Goal: Task Accomplishment & Management: Manage account settings

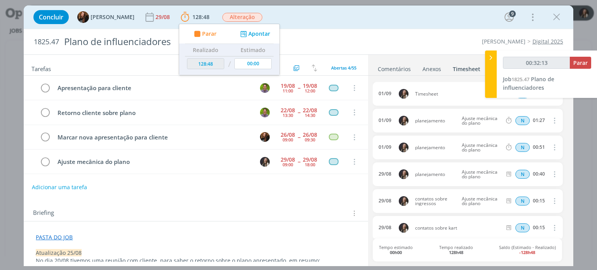
scroll to position [185, 0]
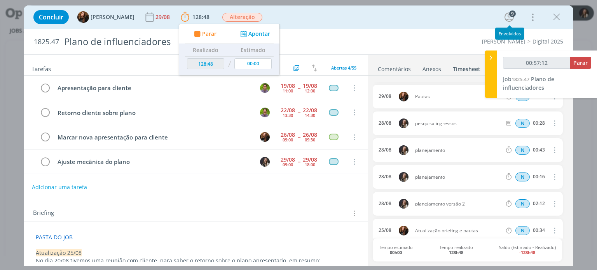
type input "00:57:13"
click at [582, 62] on span "Parar" at bounding box center [581, 62] width 14 height 7
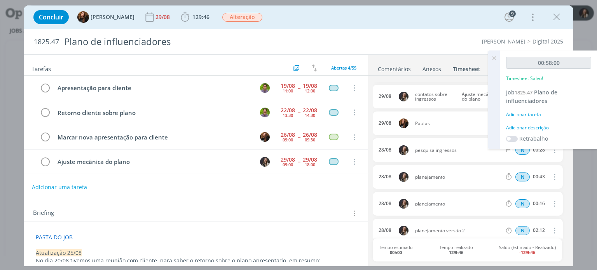
scroll to position [212, 0]
click at [192, 19] on span "129:46" at bounding box center [200, 16] width 17 height 7
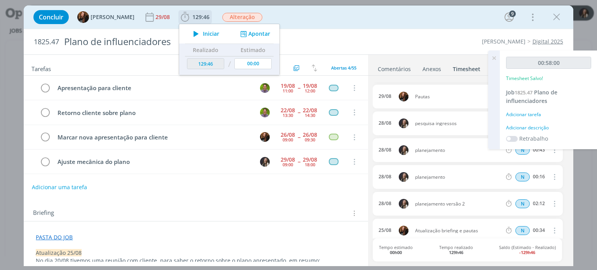
click at [203, 33] on span "Iniciar" at bounding box center [211, 33] width 16 height 5
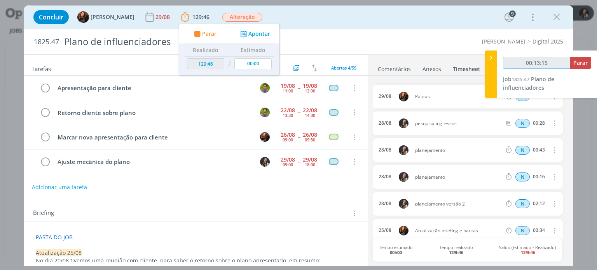
click at [570, 64] on input "00:13:15" at bounding box center [536, 63] width 67 height 12
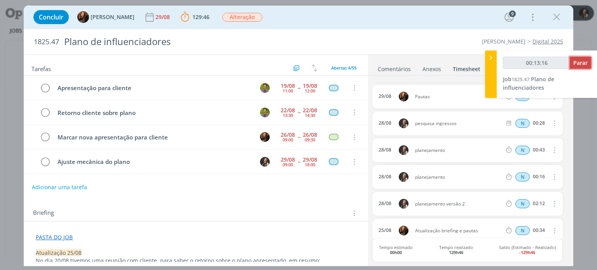
click at [584, 60] on span "Parar" at bounding box center [581, 62] width 14 height 7
type input "00:14:00"
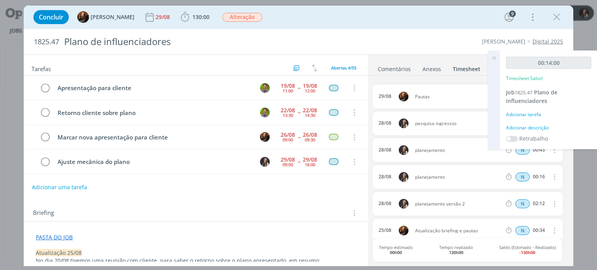
click at [493, 61] on icon at bounding box center [494, 58] width 14 height 15
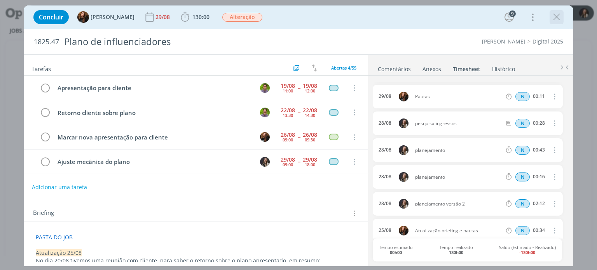
click at [560, 18] on icon "dialog" at bounding box center [557, 17] width 12 height 12
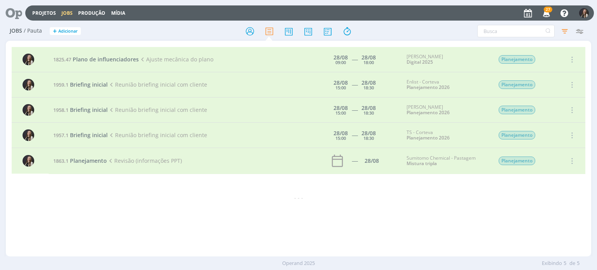
click at [19, 14] on icon at bounding box center [11, 12] width 16 height 15
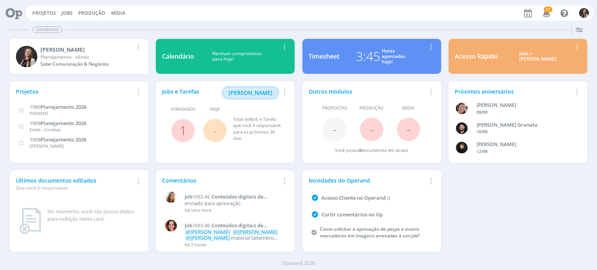
click at [266, 92] on span "[PERSON_NAME]" at bounding box center [251, 92] width 44 height 7
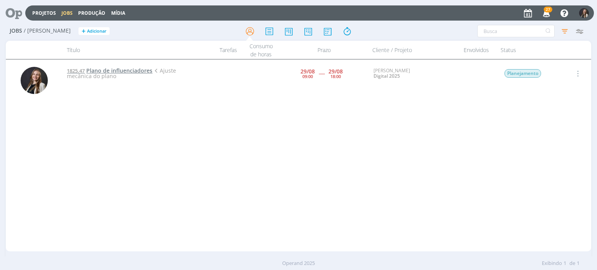
click at [112, 69] on span "Plano de influenciadores" at bounding box center [119, 70] width 66 height 7
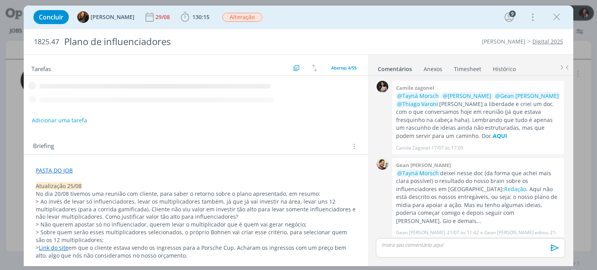
scroll to position [308, 0]
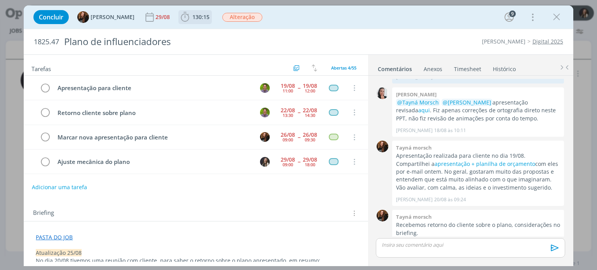
click at [179, 16] on icon "dialog" at bounding box center [185, 17] width 12 height 12
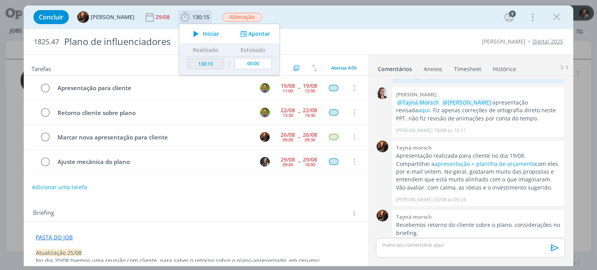
click at [203, 35] on span "Iniciar" at bounding box center [211, 33] width 16 height 5
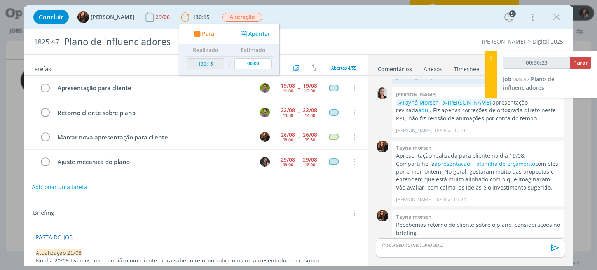
type input "00:30:24"
click at [583, 61] on span "Parar" at bounding box center [581, 62] width 14 height 7
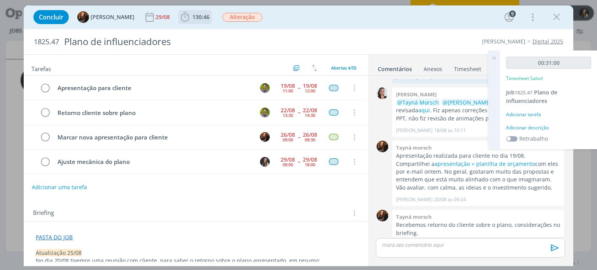
click at [182, 18] on icon "dialog" at bounding box center [185, 17] width 8 height 10
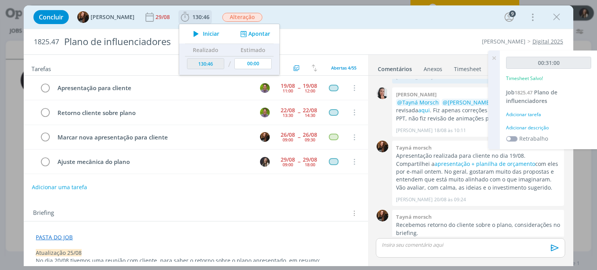
click at [208, 34] on span "Iniciar" at bounding box center [211, 33] width 16 height 5
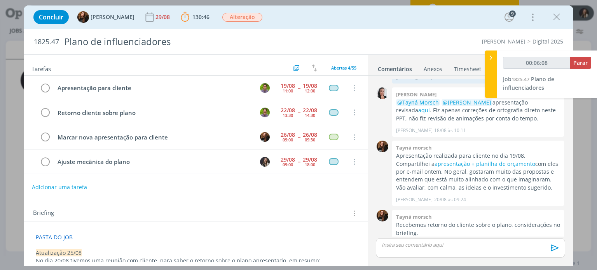
click at [461, 65] on link "Timesheet" at bounding box center [468, 67] width 28 height 11
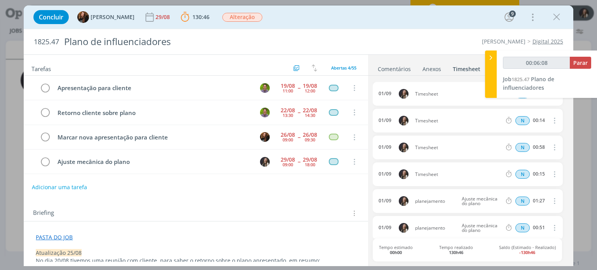
type input "00:06:11"
click at [488, 68] on div at bounding box center [491, 74] width 12 height 47
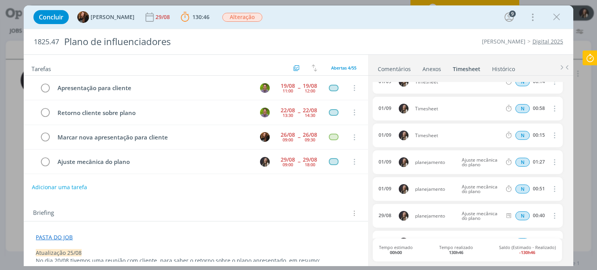
scroll to position [0, 0]
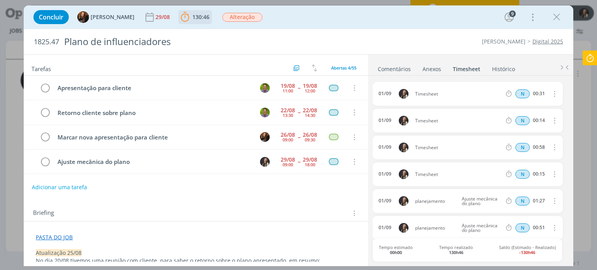
click at [194, 14] on span "130:46" at bounding box center [200, 16] width 17 height 7
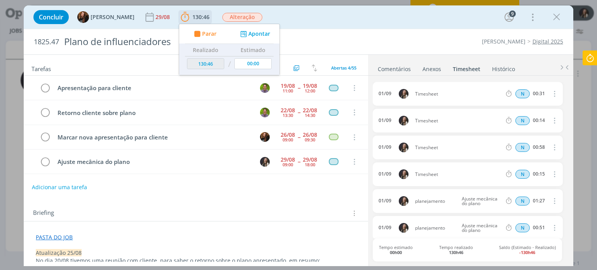
click at [257, 35] on button "Apontar" at bounding box center [254, 34] width 32 height 8
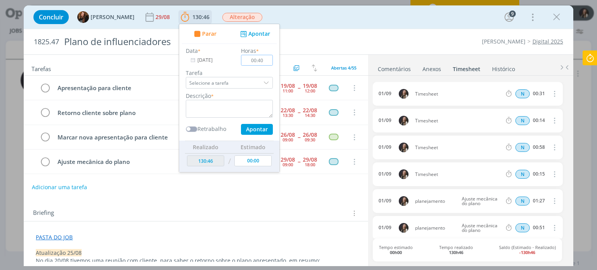
type input "00:40"
click at [233, 107] on textarea "dialog" at bounding box center [229, 109] width 87 height 18
type textarea "contatos orçamentos e ingressos"
click at [243, 132] on button "Apontar" at bounding box center [257, 129] width 32 height 11
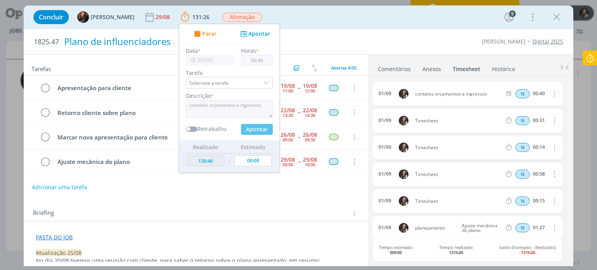
type input "131:26"
type input "00:00"
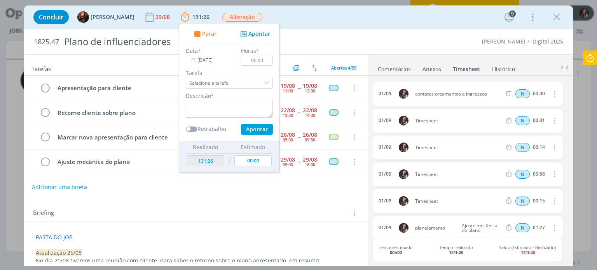
click at [581, 63] on div "Concluir Tayná Morsch 29/08 131:26 Parar Apontar Data * [DATE] Horas * 00:00 Ta…" at bounding box center [298, 135] width 597 height 270
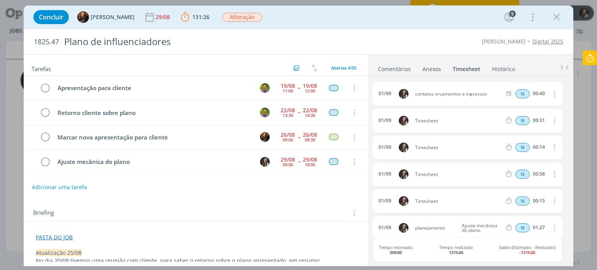
click at [586, 62] on icon at bounding box center [590, 58] width 14 height 15
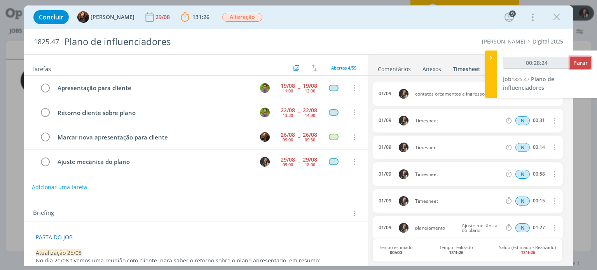
click at [577, 63] on span "Parar" at bounding box center [581, 62] width 14 height 7
type input "00:29:00"
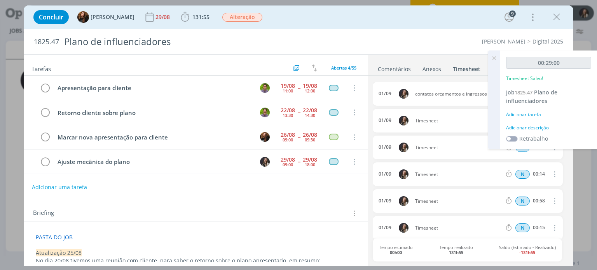
click at [495, 57] on icon at bounding box center [494, 58] width 14 height 15
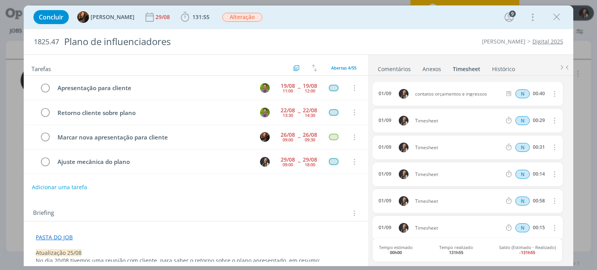
click at [552, 122] on icon "dialog" at bounding box center [554, 120] width 9 height 9
drag, startPoint x: 530, startPoint y: 145, endPoint x: 521, endPoint y: 150, distance: 10.1
click at [530, 145] on link "Editar" at bounding box center [532, 146] width 61 height 12
click at [188, 10] on span "131:55 Iniciar Apontar Data * [DATE] Horas * 00:00 Tarefa Selecione a tarefa Ab…" at bounding box center [194, 17] width 33 height 14
click at [193, 17] on span "131:55" at bounding box center [200, 16] width 17 height 7
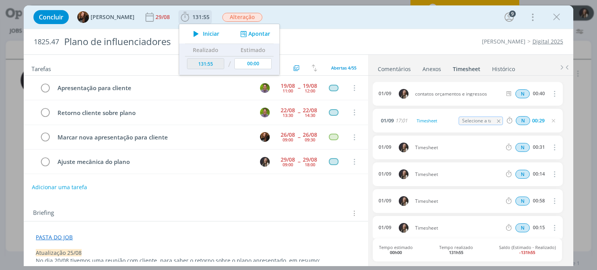
click at [254, 35] on button "Apontar" at bounding box center [254, 34] width 32 height 8
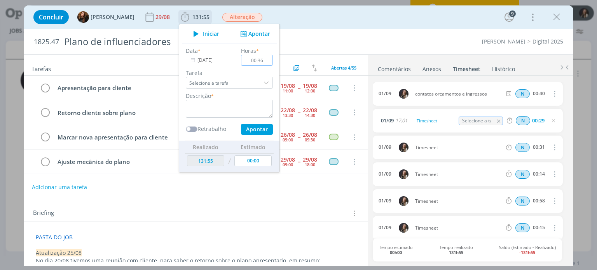
type input "00:36"
click at [191, 114] on textarea "dialog" at bounding box center [229, 109] width 87 height 18
type textarea "f"
type textarea "r"
type textarea "f"
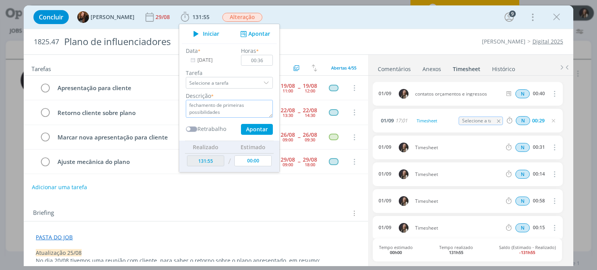
type textarea "fechamento de primeiras possibilidades"
click at [256, 62] on input "00:36" at bounding box center [257, 60] width 32 height 11
drag, startPoint x: 257, startPoint y: 61, endPoint x: 253, endPoint y: 59, distance: 4.7
click at [253, 59] on input "00:36" at bounding box center [257, 60] width 32 height 11
type input "00:39"
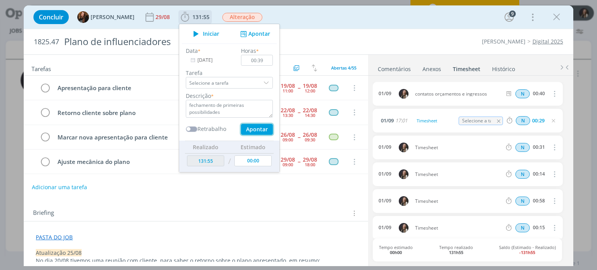
click at [242, 129] on button "Apontar" at bounding box center [257, 129] width 32 height 11
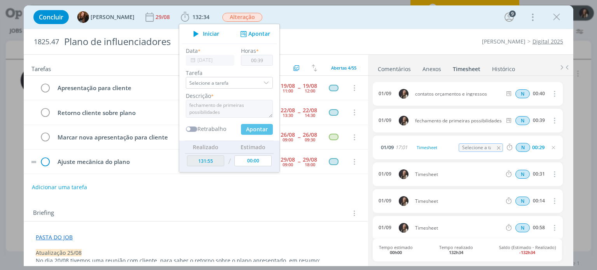
type input "132:34"
type input "00:00"
click at [47, 160] on icon "dialog" at bounding box center [45, 162] width 11 height 12
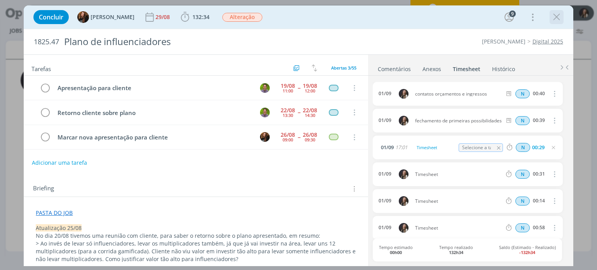
click at [561, 15] on icon "dialog" at bounding box center [557, 17] width 12 height 12
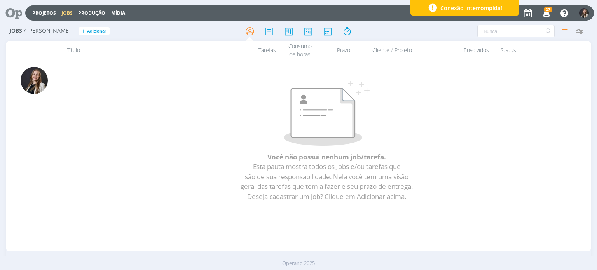
click at [17, 14] on icon at bounding box center [11, 12] width 16 height 15
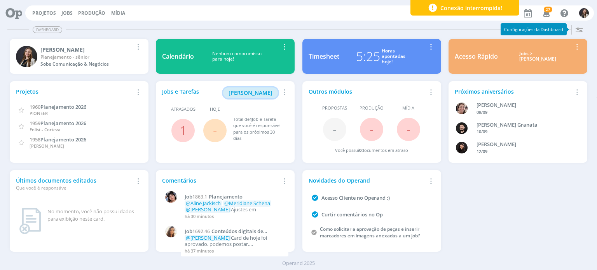
click at [248, 91] on span "[PERSON_NAME]" at bounding box center [251, 92] width 44 height 7
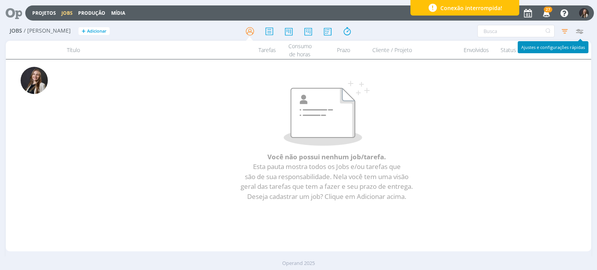
click at [582, 29] on icon "button" at bounding box center [580, 31] width 14 height 14
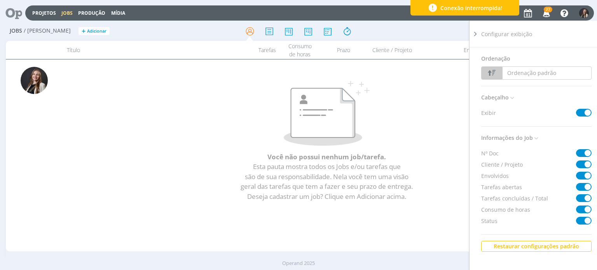
click at [485, 35] on div "Configurar exibição" at bounding box center [539, 34] width 117 height 26
click at [476, 34] on icon at bounding box center [476, 34] width 8 height 8
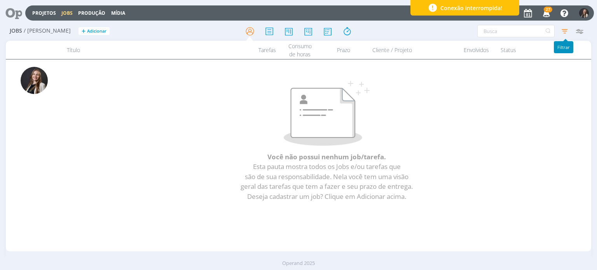
click at [564, 29] on icon "button" at bounding box center [565, 31] width 14 height 14
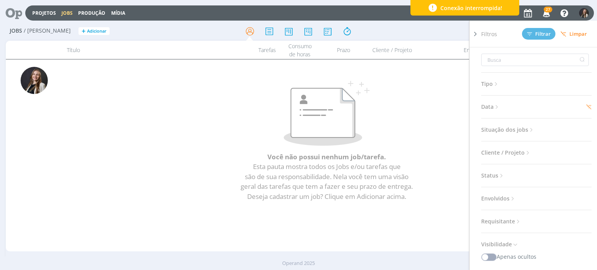
click at [585, 103] on h3 "Data" at bounding box center [536, 107] width 110 height 10
click at [586, 106] on icon at bounding box center [588, 106] width 5 height 5
click at [490, 107] on span "Data" at bounding box center [490, 107] width 19 height 10
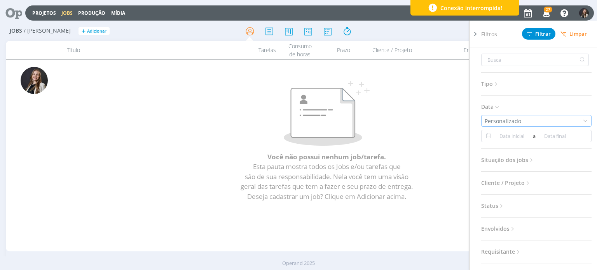
click at [512, 117] on div "Personalizado" at bounding box center [504, 121] width 38 height 8
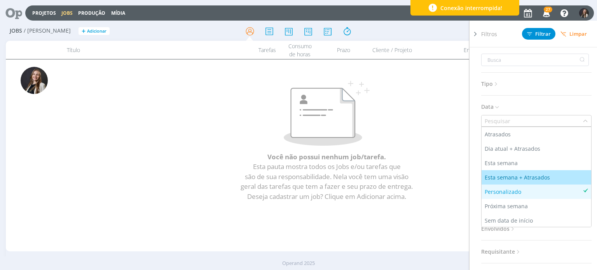
click at [507, 176] on div "Esta semana + Atrasados" at bounding box center [518, 177] width 67 height 8
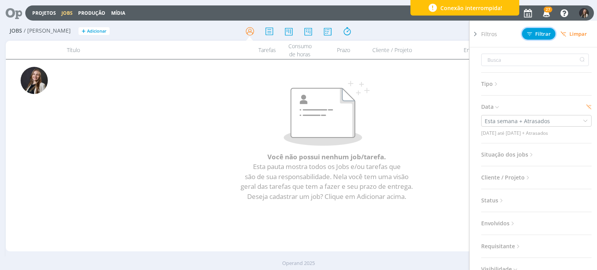
click at [539, 32] on span "Filtrar" at bounding box center [539, 33] width 24 height 5
click at [513, 157] on span "Situação dos jobs" at bounding box center [508, 155] width 54 height 10
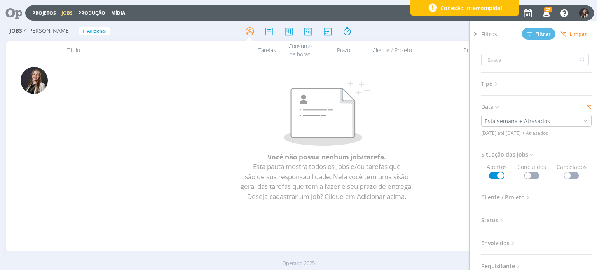
click at [474, 30] on icon at bounding box center [476, 34] width 8 height 8
